Goal: Task Accomplishment & Management: Manage account settings

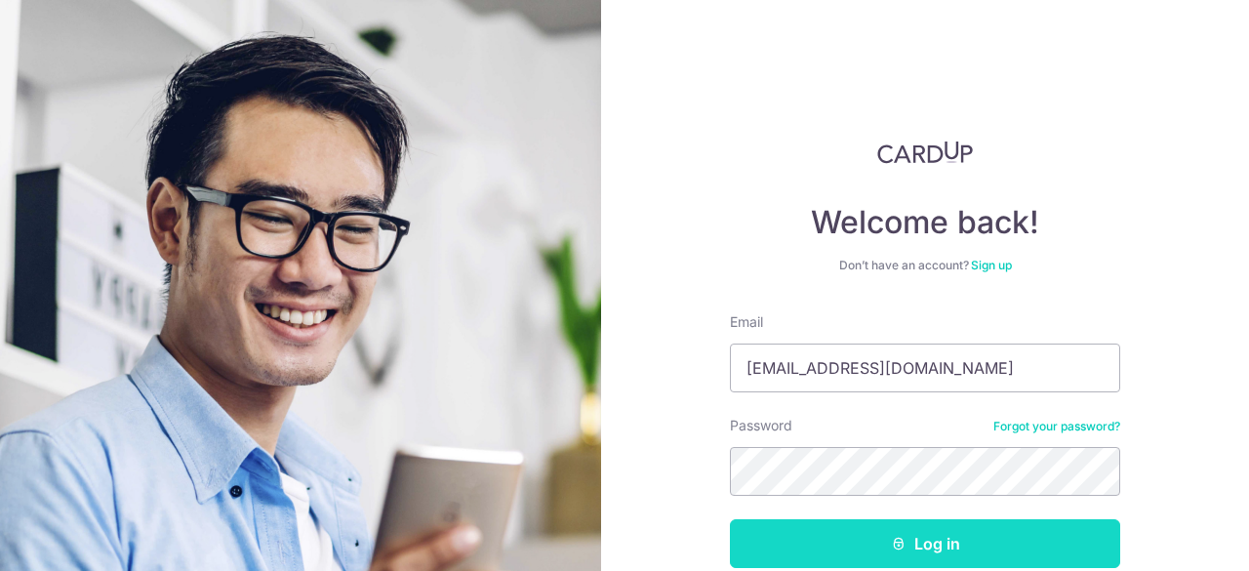
click at [915, 551] on button "Log in" at bounding box center [925, 543] width 390 height 49
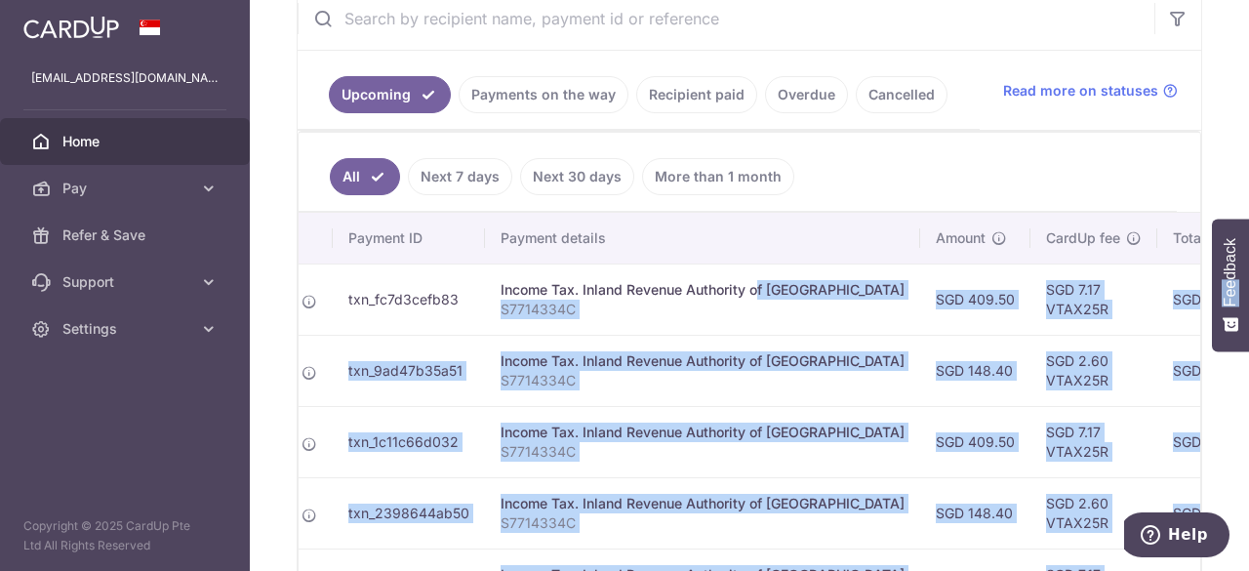
scroll to position [0, 611]
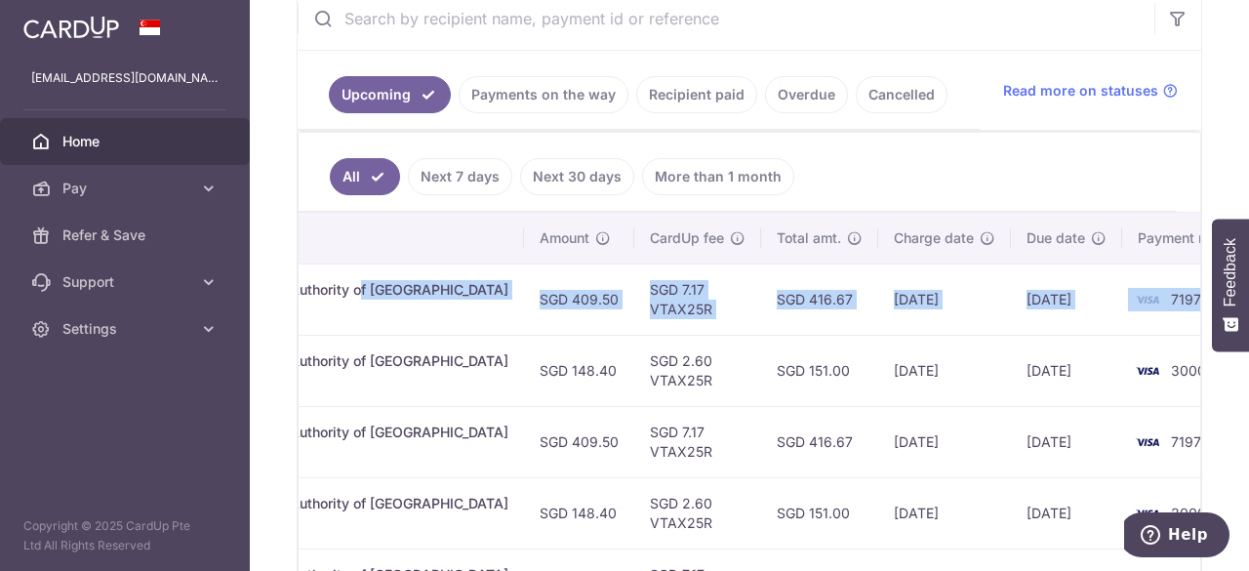
drag, startPoint x: 917, startPoint y: 283, endPoint x: 1172, endPoint y: 282, distance: 254.7
click at [1172, 282] on tr "Update payment Cancel payment Scheduled for charge txn_fc7d3cefb83 Income Tax. …" at bounding box center [479, 298] width 1583 height 71
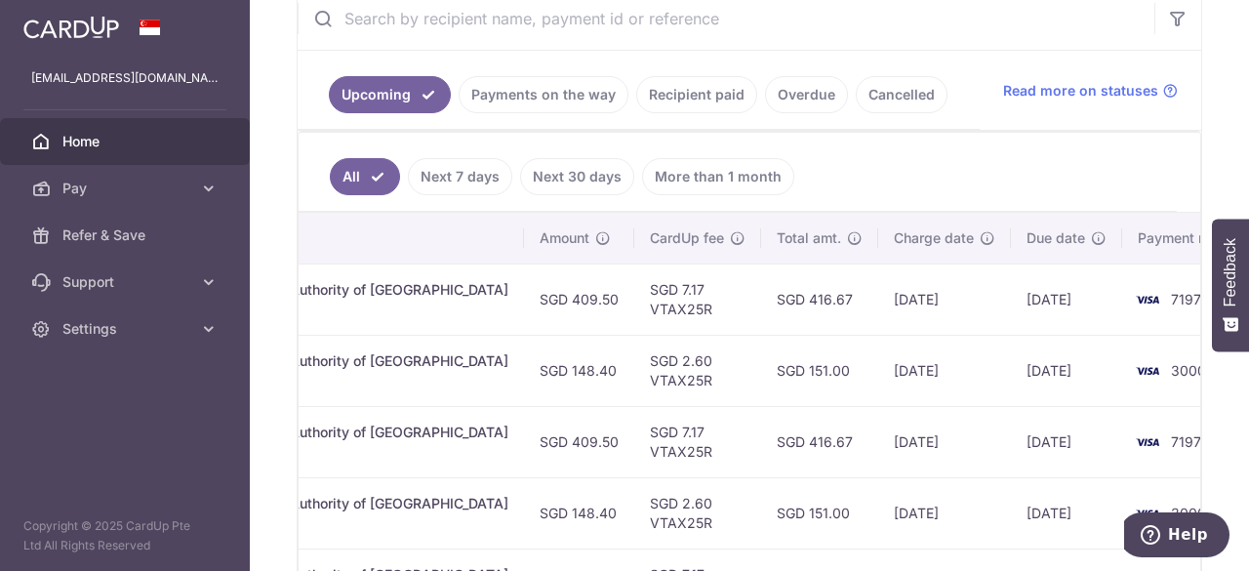
click at [1103, 169] on ul "All Next 7 days Next 30 days More than 1 month" at bounding box center [738, 172] width 878 height 79
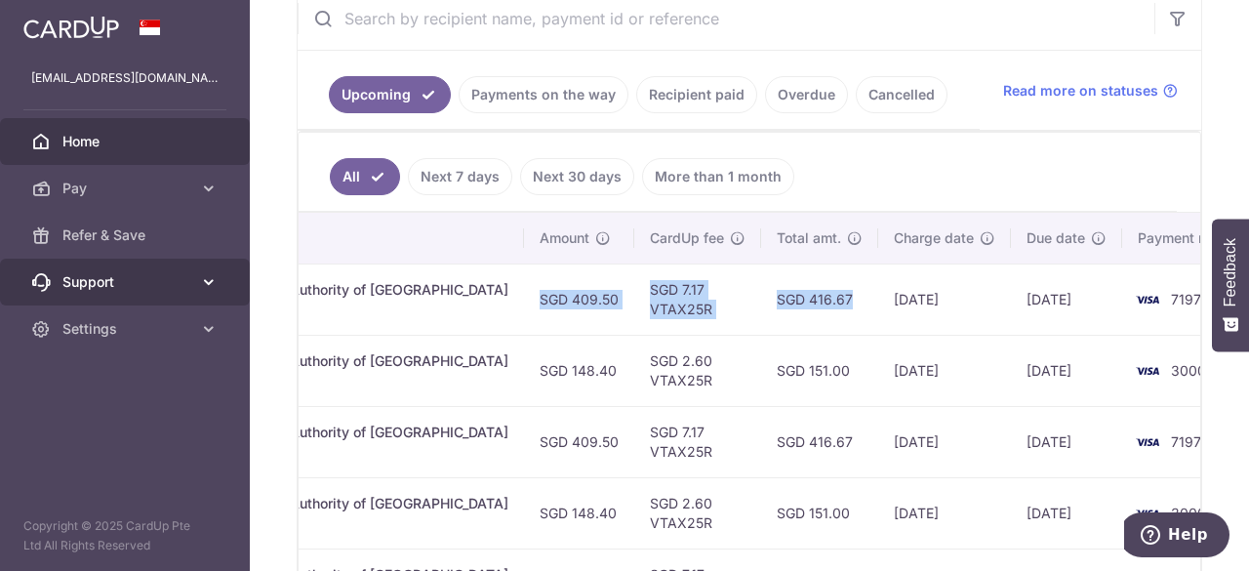
scroll to position [0, 0]
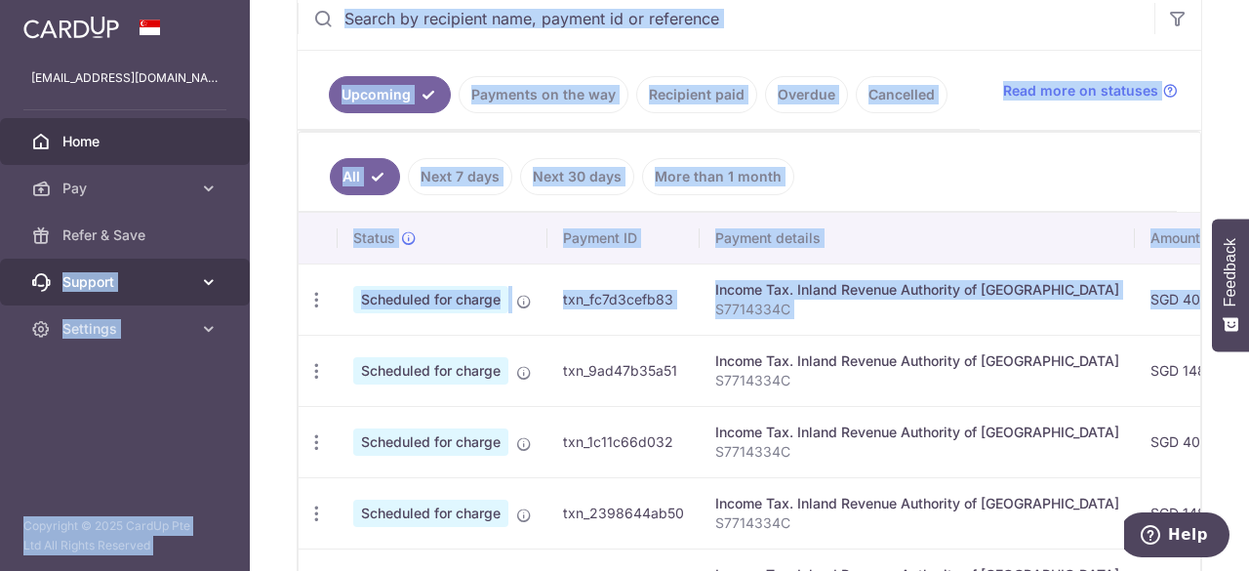
drag, startPoint x: 743, startPoint y: 300, endPoint x: 11, endPoint y: 288, distance: 732.8
click at [11, 288] on main "[EMAIL_ADDRESS][DOMAIN_NAME] Home Pay Payments Recipients Cards Refer & Save Su…" at bounding box center [624, 285] width 1249 height 571
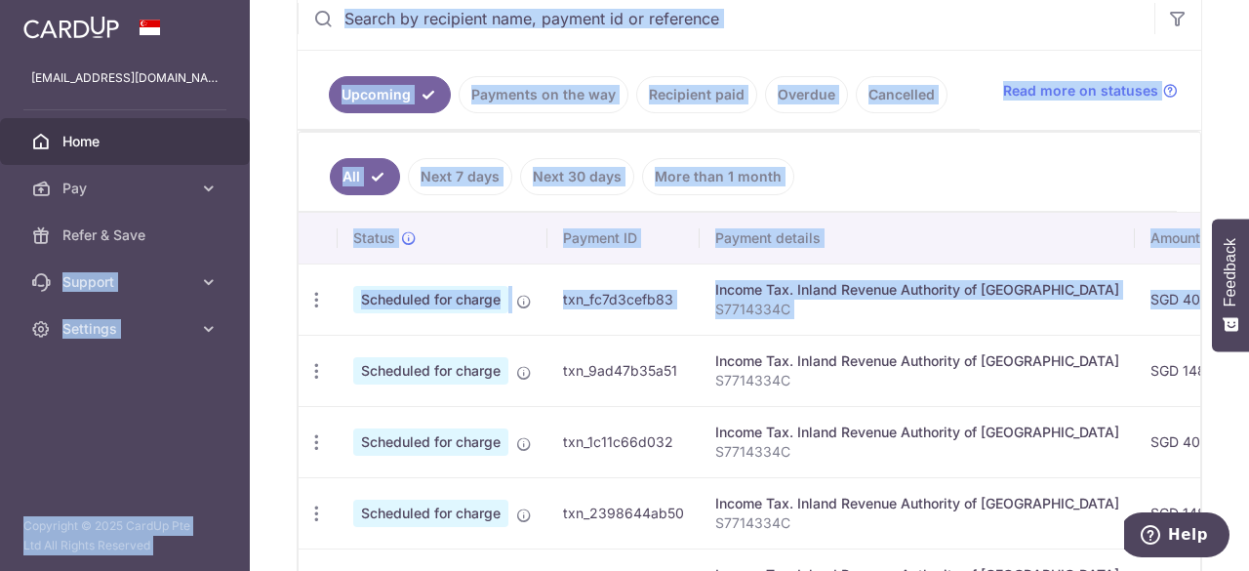
click at [787, 300] on p "S7714334C" at bounding box center [917, 310] width 404 height 20
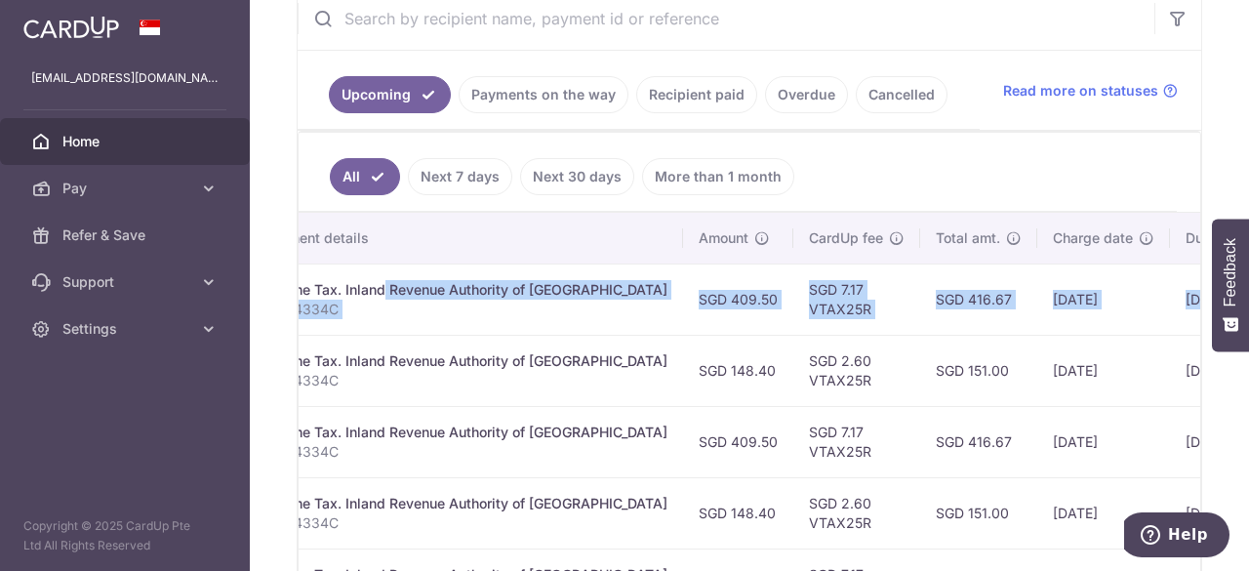
scroll to position [0, 611]
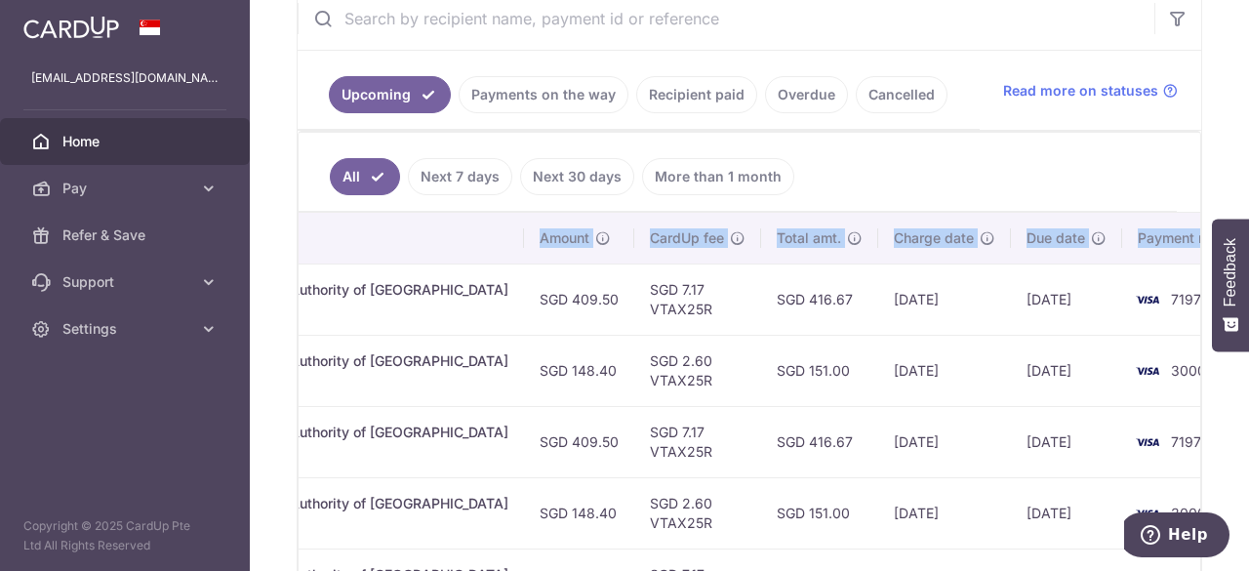
drag, startPoint x: 781, startPoint y: 286, endPoint x: 1207, endPoint y: 284, distance: 426.4
click at [1207, 284] on div "× Pause Schedule Pause all future payments in this series Pause just this one p…" at bounding box center [749, 285] width 999 height 571
click at [1011, 295] on td "[DATE]" at bounding box center [1066, 298] width 111 height 71
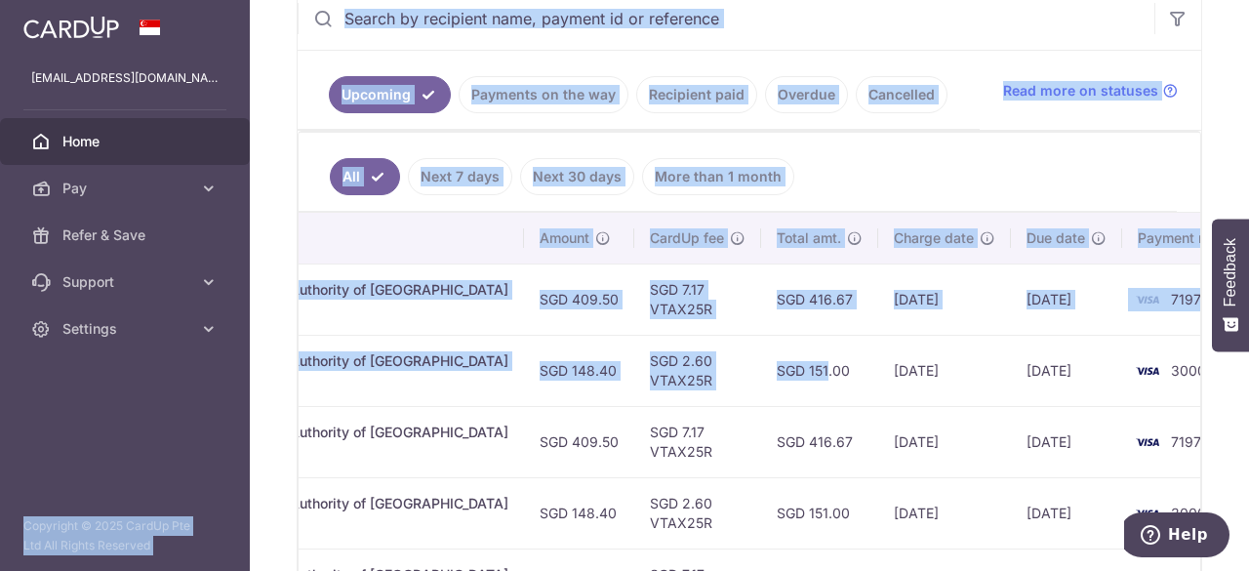
scroll to position [0, 0]
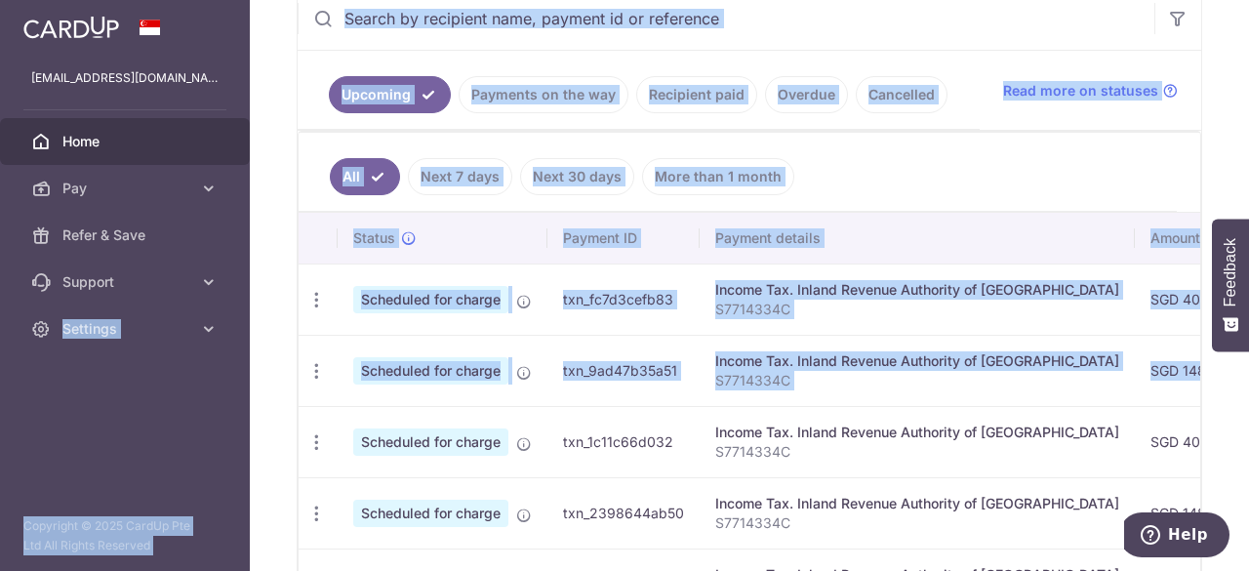
drag, startPoint x: 721, startPoint y: 361, endPoint x: 0, endPoint y: 381, distance: 721.3
click at [0, 381] on main "[EMAIL_ADDRESS][DOMAIN_NAME] Home Pay Payments Recipients Cards Refer & Save Su…" at bounding box center [624, 285] width 1249 height 571
click at [833, 380] on p "S7714334C" at bounding box center [917, 381] width 404 height 20
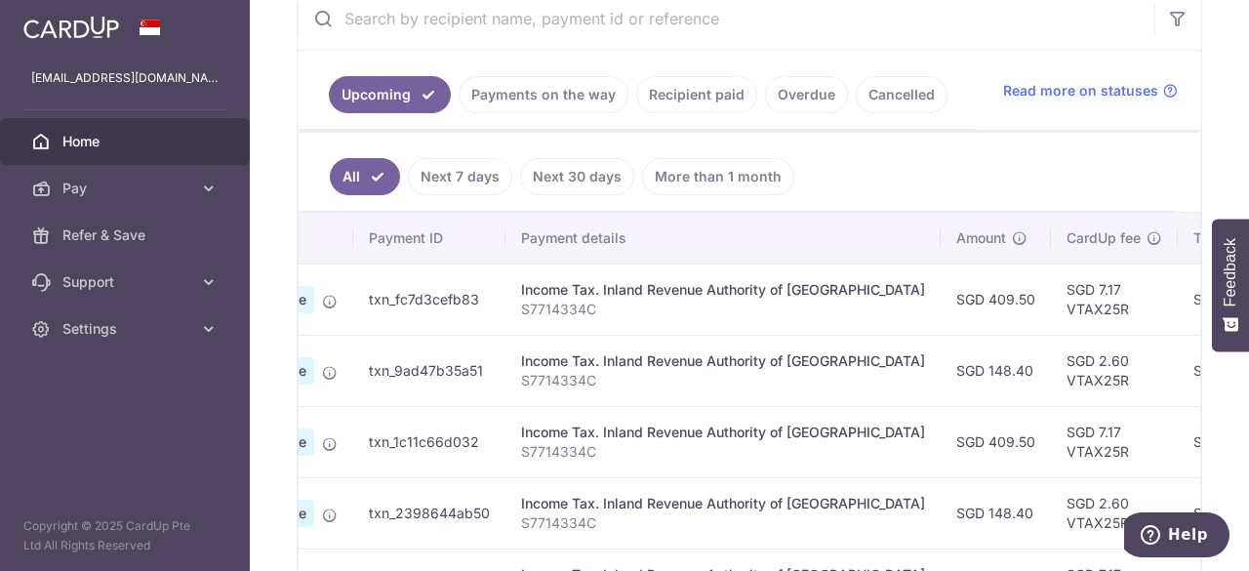
scroll to position [0, 611]
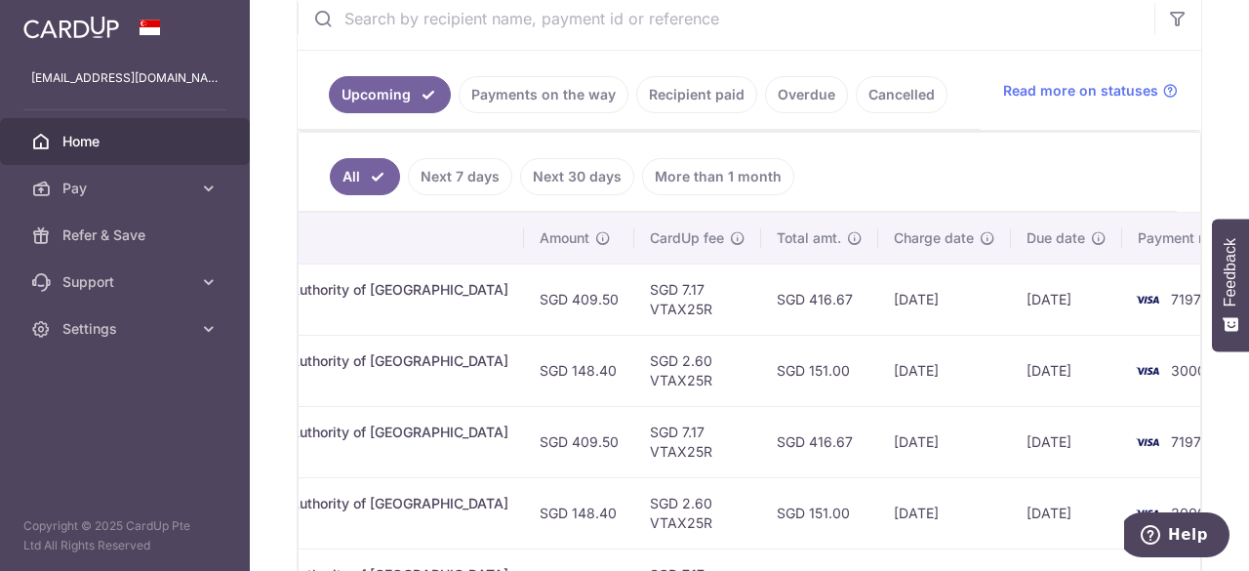
drag, startPoint x: 811, startPoint y: 348, endPoint x: 1026, endPoint y: 354, distance: 215.7
click at [1026, 354] on tr "Update payment Cancel payment Scheduled for charge txn_9ad47b35a51 Income Tax. …" at bounding box center [479, 370] width 1583 height 71
click at [878, 368] on td "[DATE]" at bounding box center [944, 370] width 133 height 71
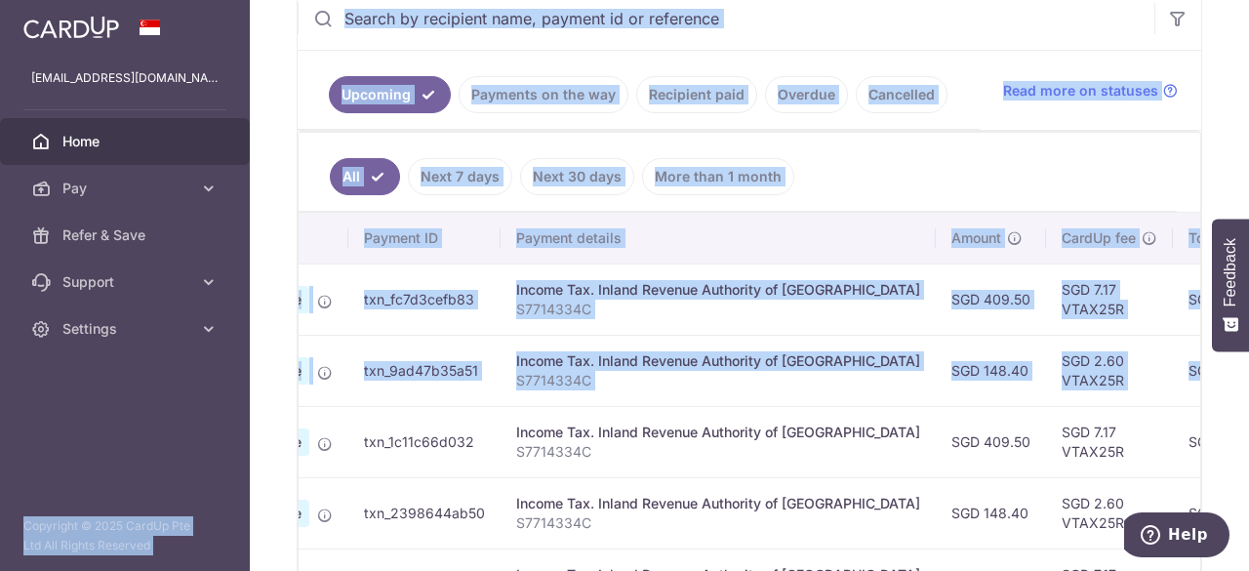
scroll to position [0, 0]
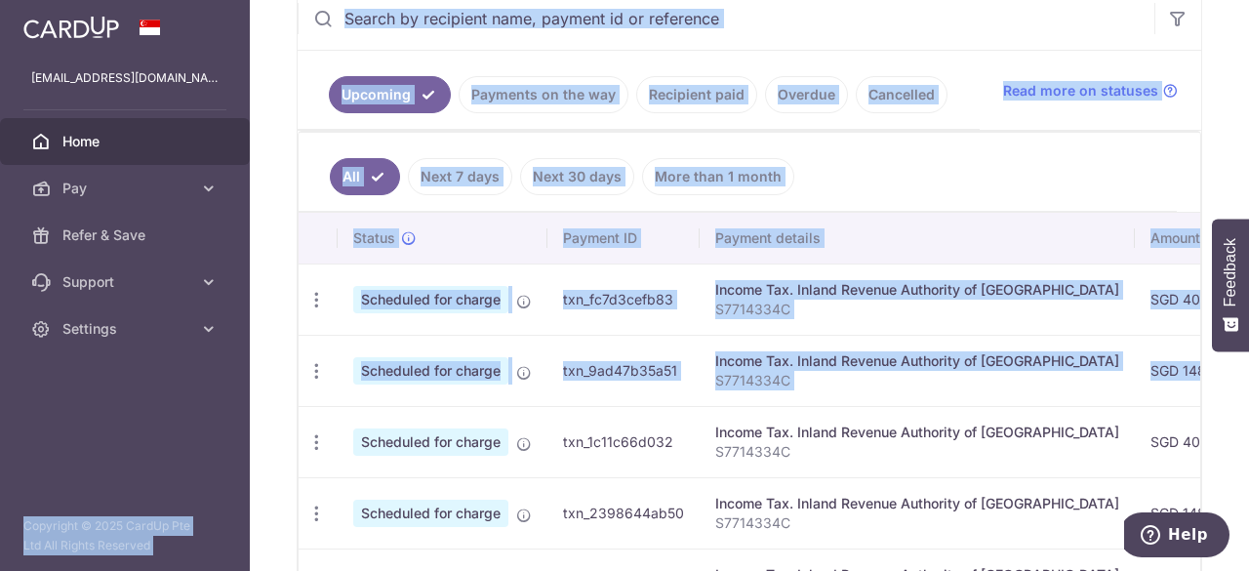
drag, startPoint x: 861, startPoint y: 368, endPoint x: 187, endPoint y: 368, distance: 673.2
click at [187, 368] on main "[EMAIL_ADDRESS][DOMAIN_NAME] Home Pay Payments Recipients Cards Refer & Save Su…" at bounding box center [624, 285] width 1249 height 571
click at [356, 368] on span "Scheduled for charge" at bounding box center [430, 370] width 155 height 27
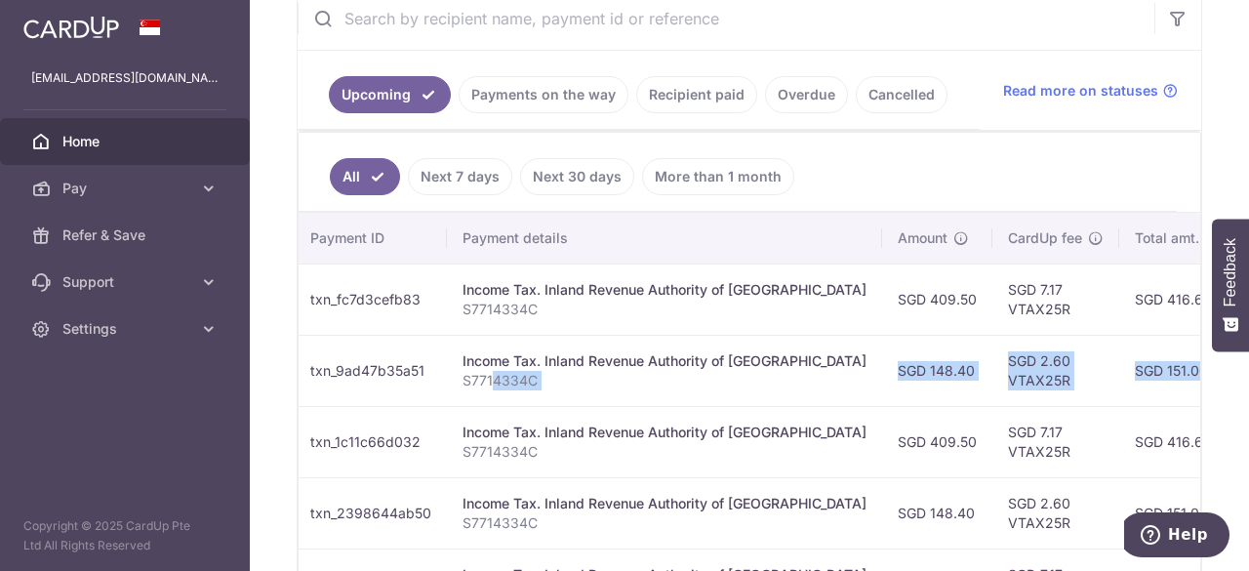
scroll to position [0, 611]
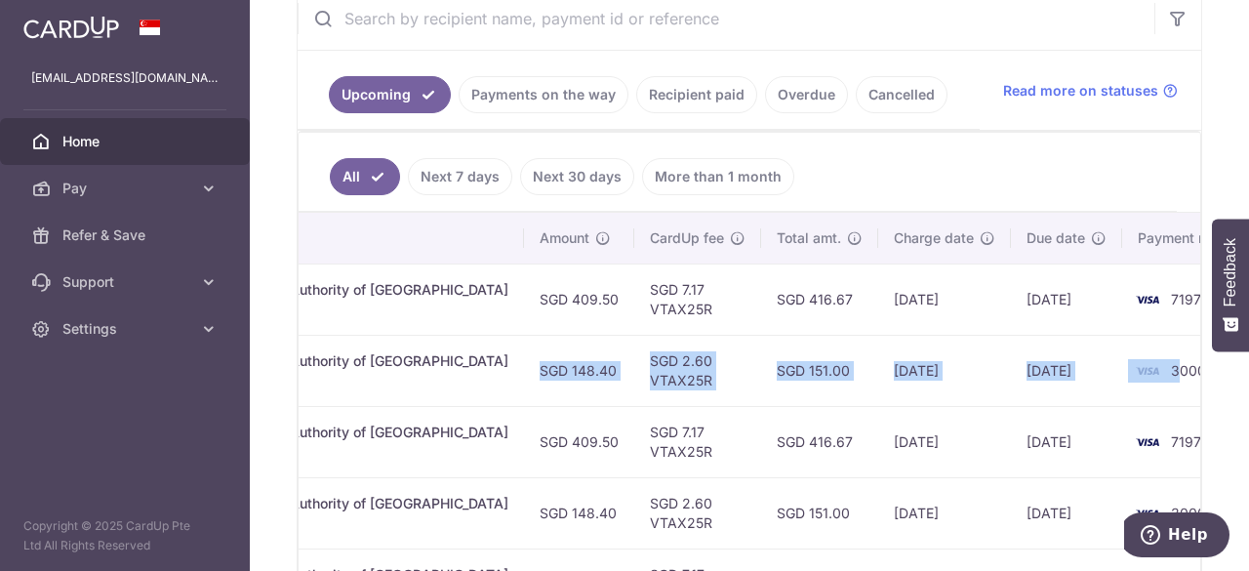
drag, startPoint x: 747, startPoint y: 368, endPoint x: 1103, endPoint y: 368, distance: 355.1
click at [1103, 368] on tr "Update payment Cancel payment Scheduled for charge txn_9ad47b35a51 Income Tax. …" at bounding box center [479, 370] width 1583 height 71
click at [377, 371] on p "S7714334C" at bounding box center [306, 381] width 404 height 20
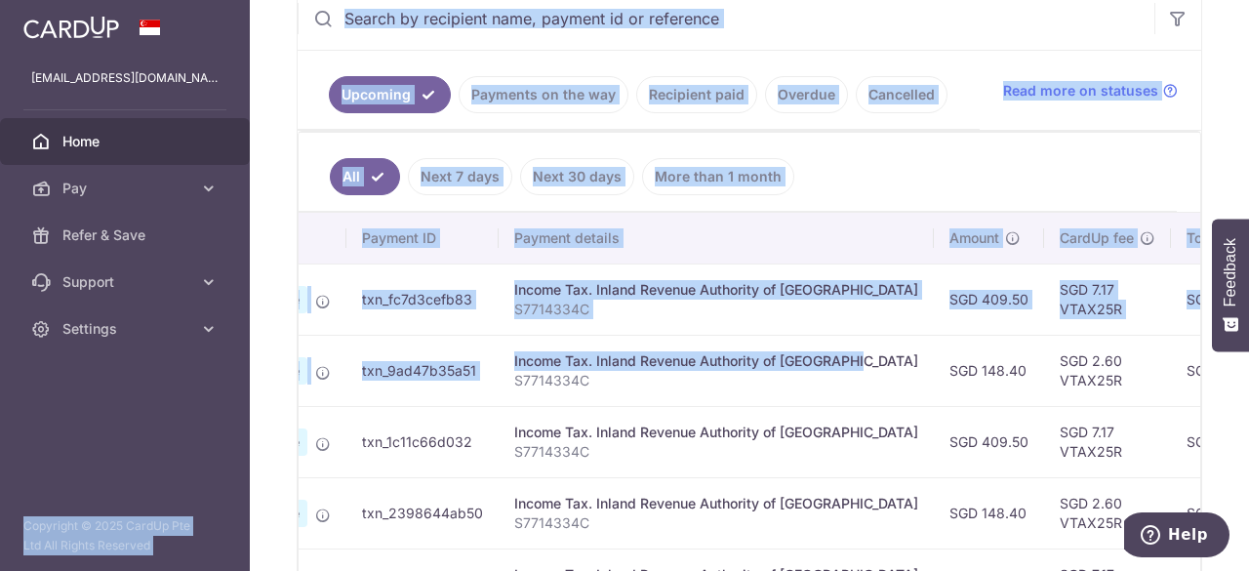
scroll to position [0, 0]
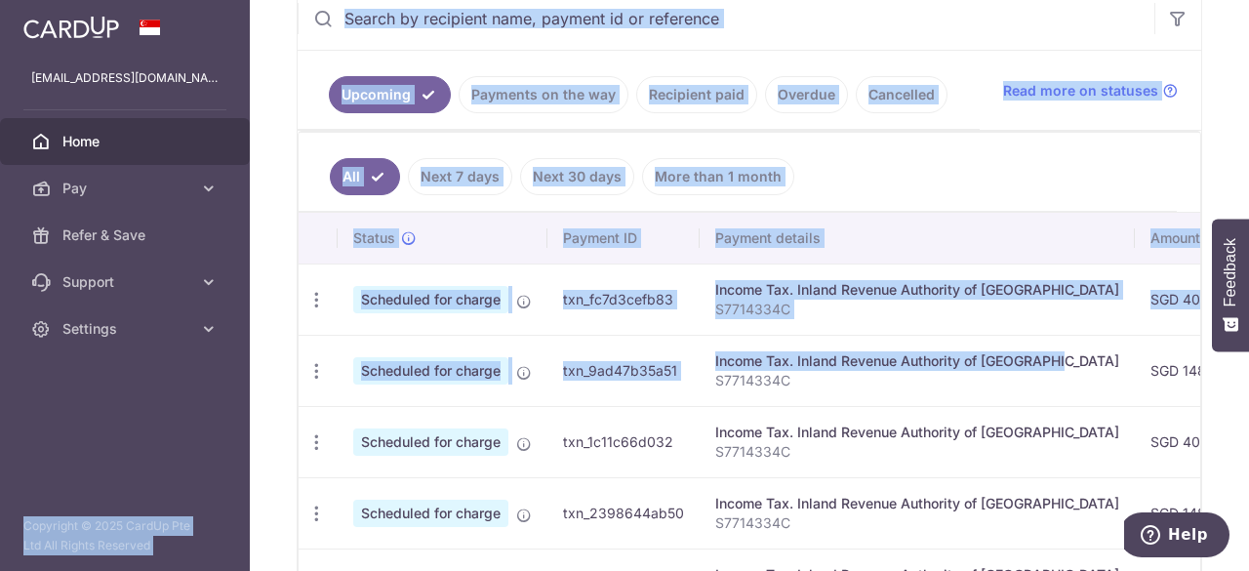
drag, startPoint x: 376, startPoint y: 360, endPoint x: 470, endPoint y: 364, distance: 94.7
click at [470, 364] on tr "Update payment Cancel payment Scheduled for charge txn_9ad47b35a51 Income Tax. …" at bounding box center [1090, 370] width 1583 height 71
click at [627, 380] on td "txn_9ad47b35a51" at bounding box center [623, 370] width 152 height 71
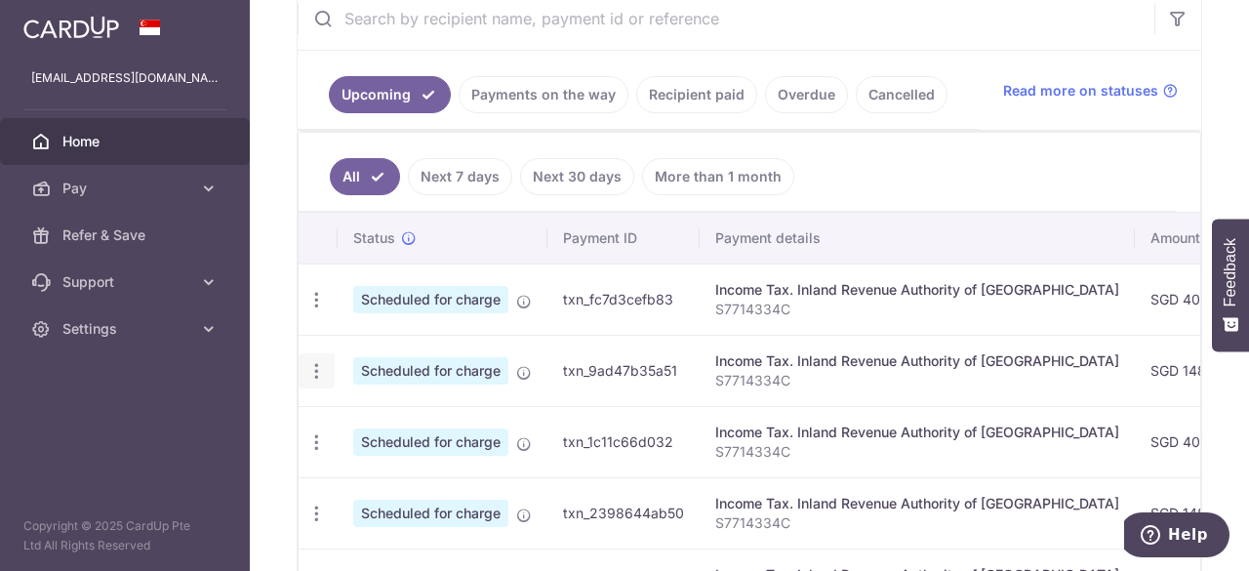
click at [308, 361] on icon "button" at bounding box center [316, 371] width 20 height 20
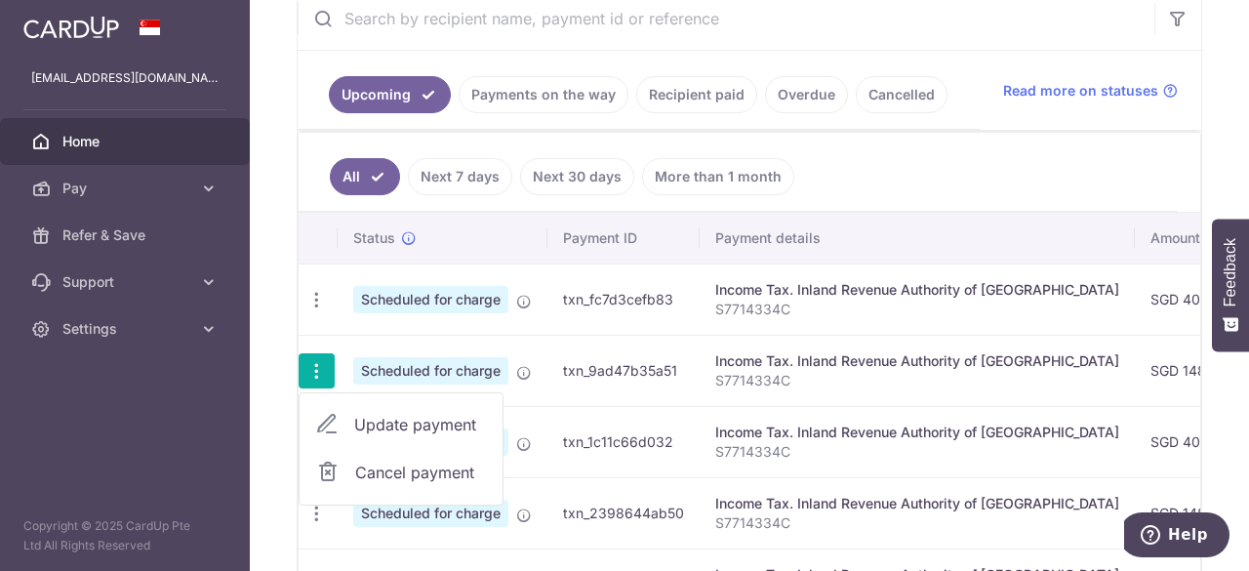
click at [439, 465] on span "Cancel payment" at bounding box center [420, 472] width 131 height 23
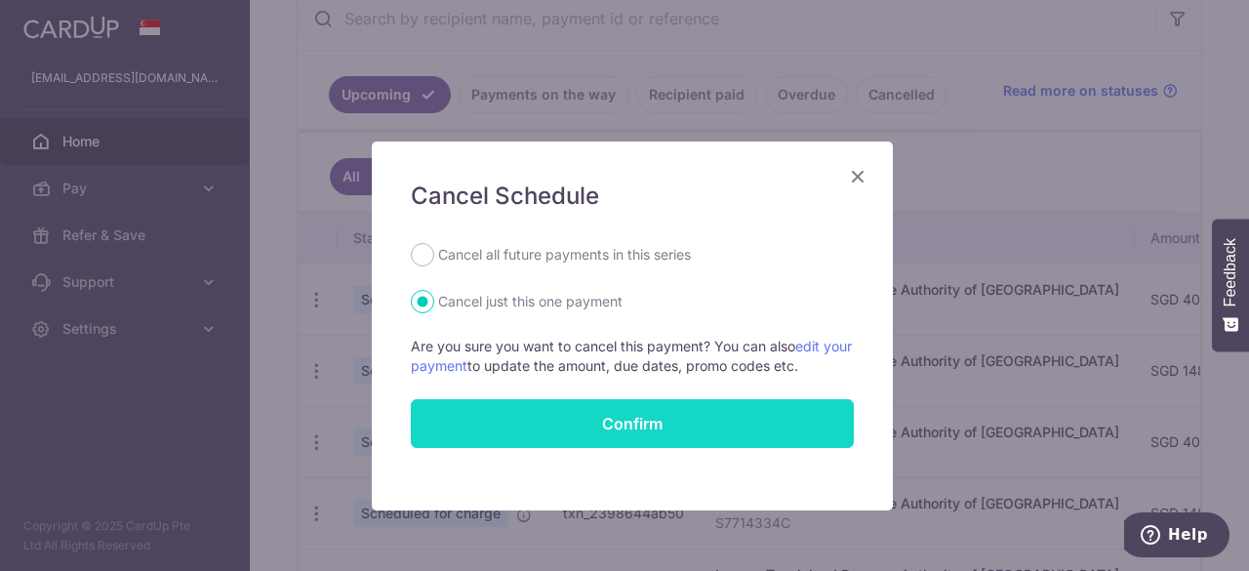
click at [634, 430] on button "Confirm" at bounding box center [632, 423] width 443 height 49
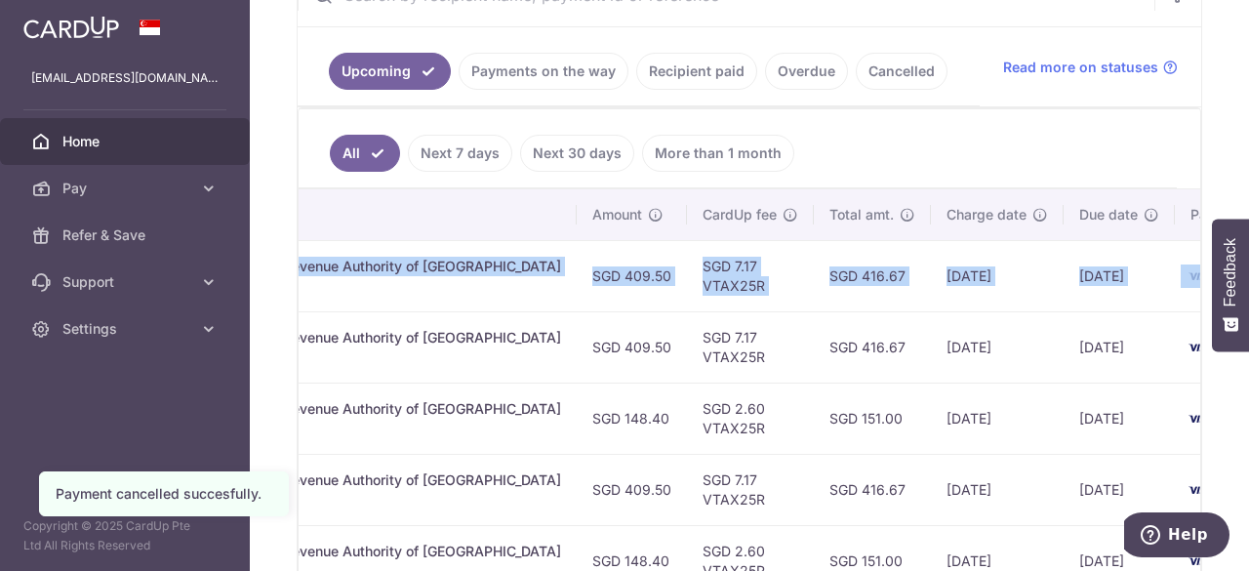
scroll to position [0, 585]
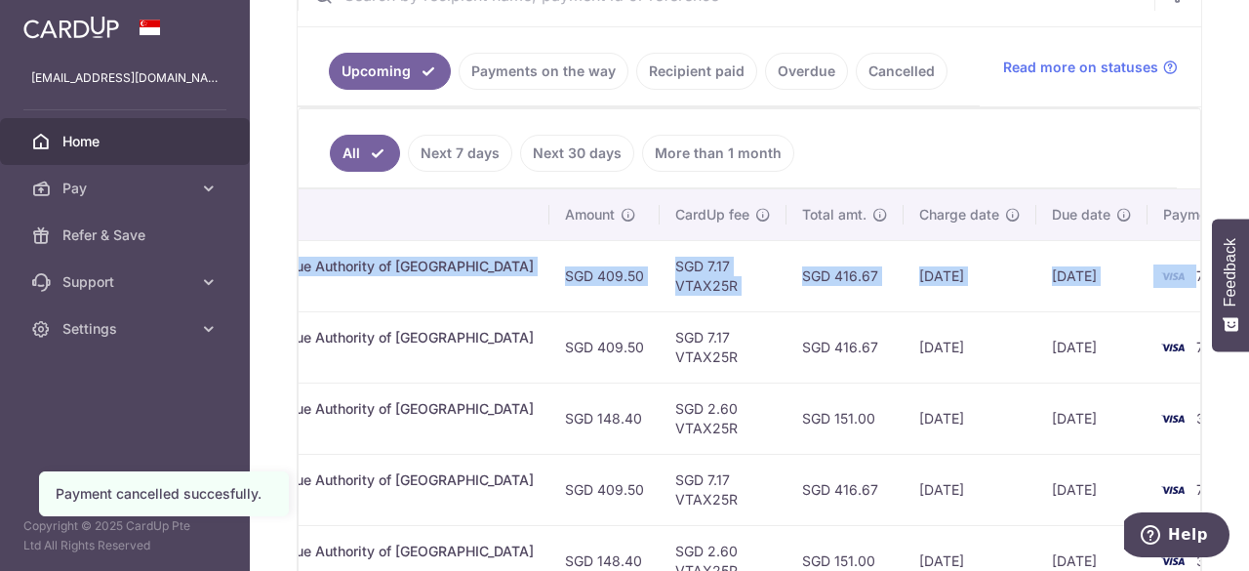
drag, startPoint x: 754, startPoint y: 258, endPoint x: 1122, endPoint y: 286, distance: 368.9
click at [1122, 286] on tr "Update payment Cancel payment Scheduled for charge txn_fc7d3cefb83 Income Tax. …" at bounding box center [504, 275] width 1583 height 71
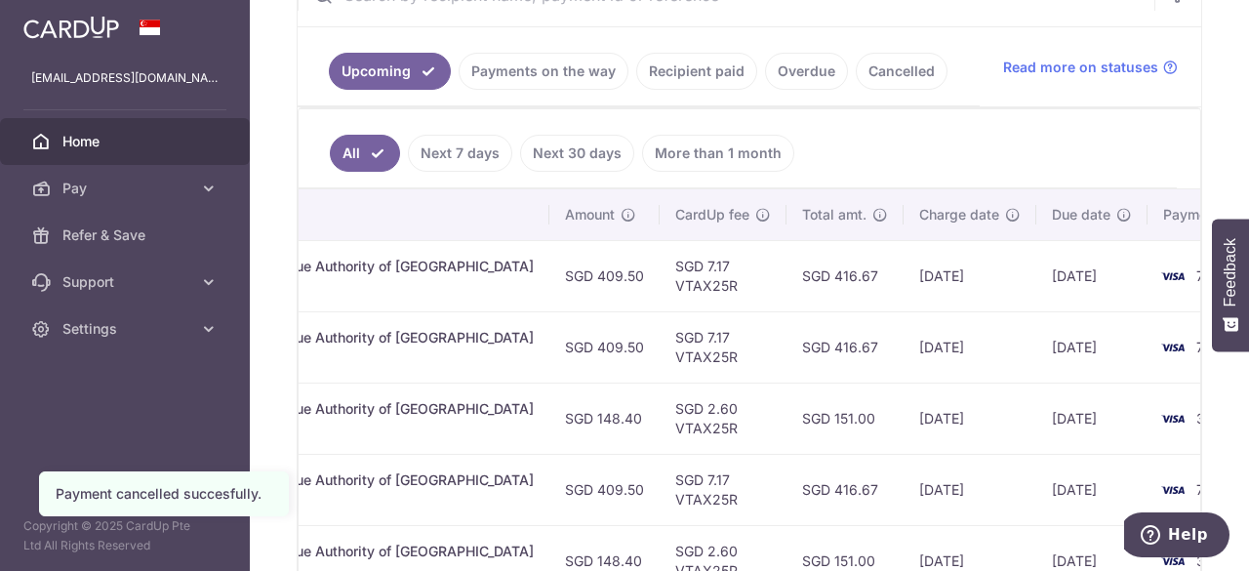
click at [828, 313] on td "SGD 416.67" at bounding box center [844, 346] width 117 height 71
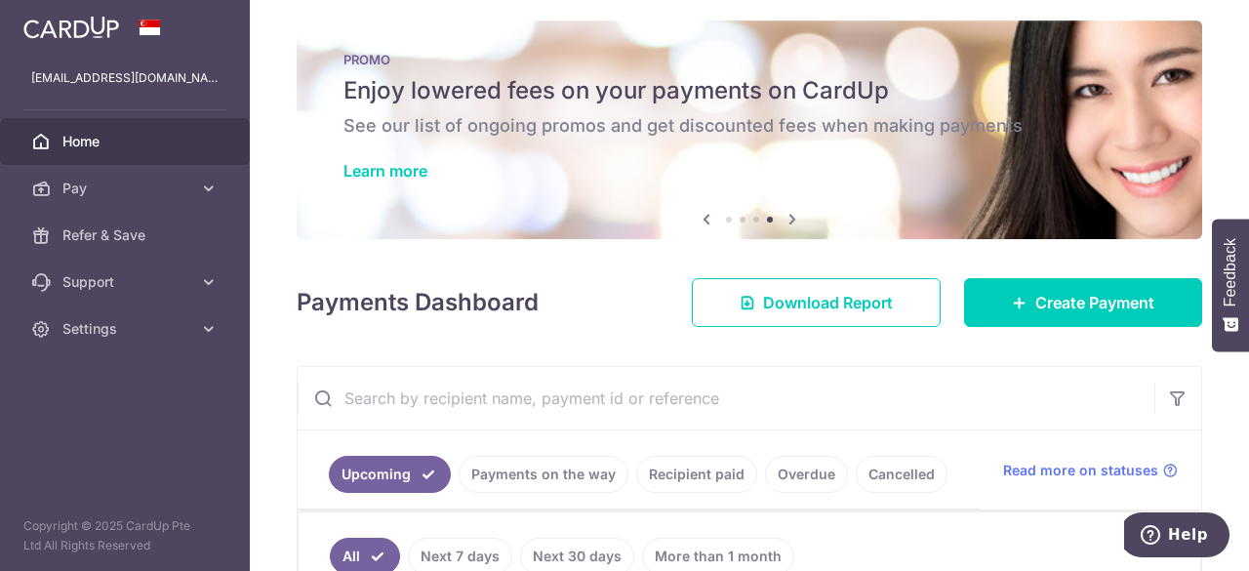
scroll to position [0, 0]
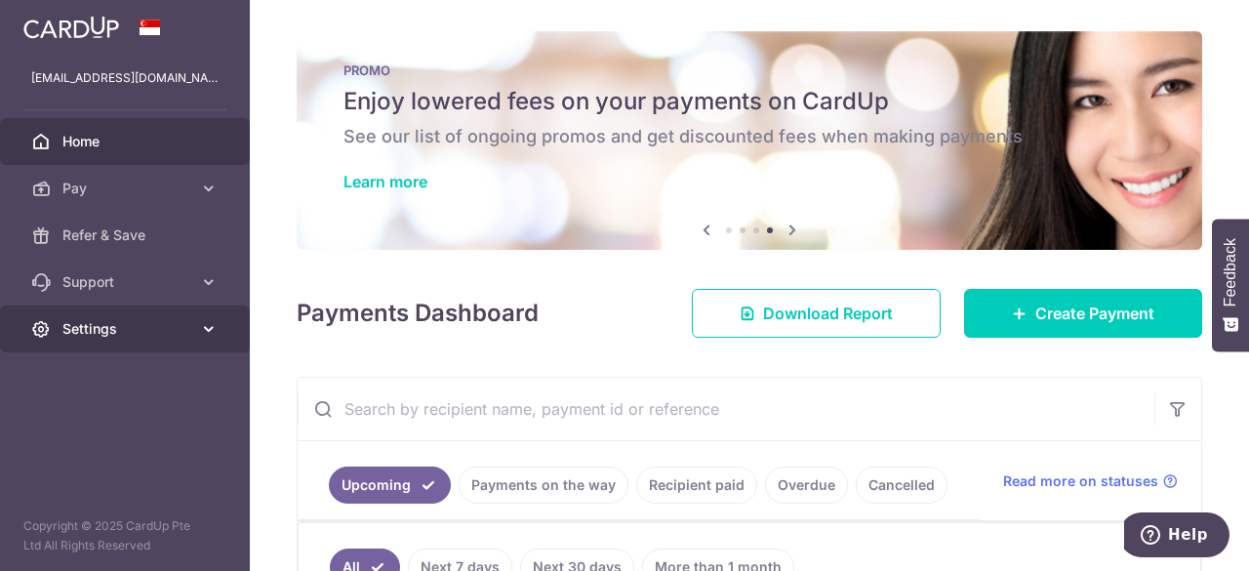
click at [145, 339] on link "Settings" at bounding box center [125, 328] width 250 height 47
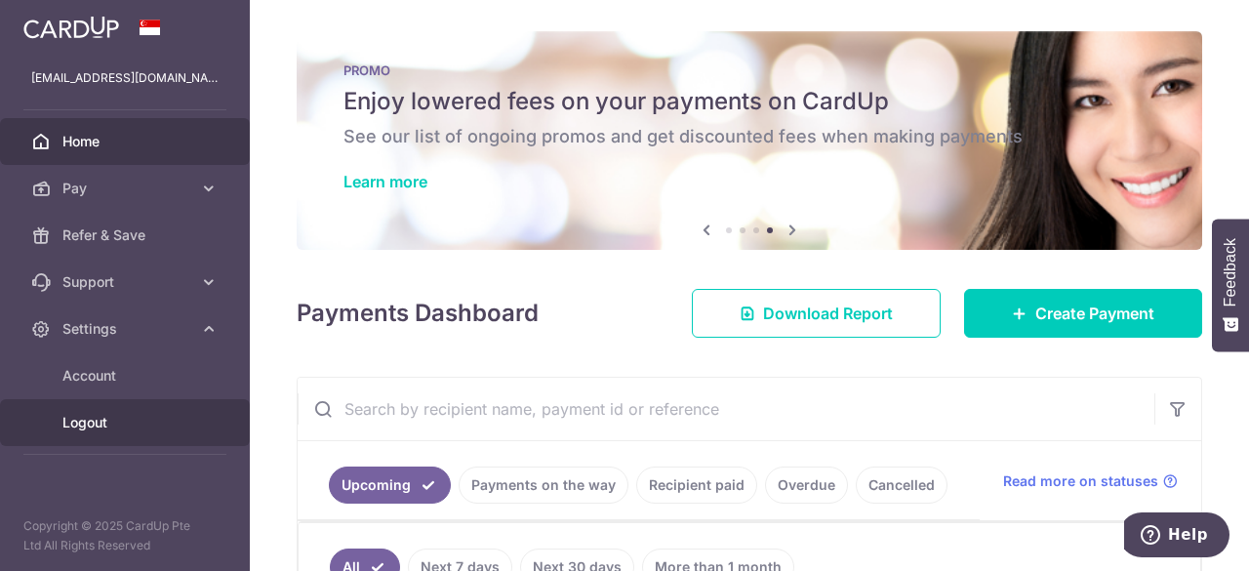
click at [100, 419] on span "Logout" at bounding box center [126, 423] width 129 height 20
